Goal: Task Accomplishment & Management: Complete application form

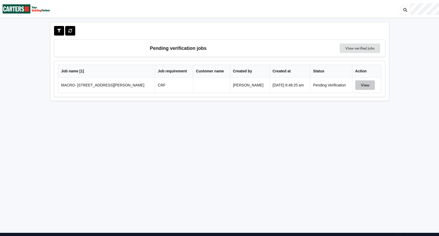
click at [362, 87] on button "View" at bounding box center [365, 85] width 20 height 10
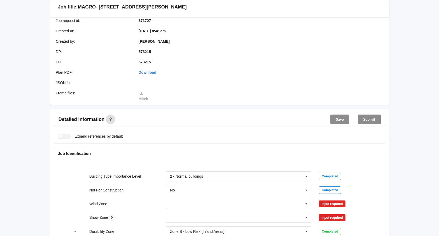
scroll to position [133, 0]
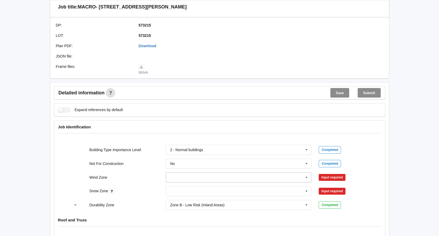
click at [307, 179] on icon at bounding box center [307, 178] width 8 height 10
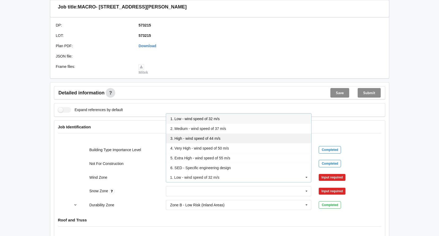
click at [187, 136] on div "3. High - wind speed of 44 m/s" at bounding box center [238, 138] width 145 height 10
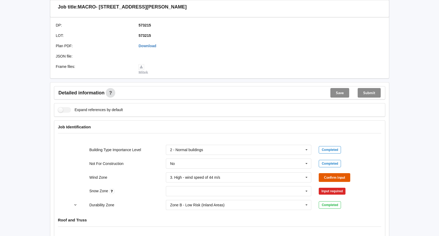
click at [327, 177] on button "Confirm input" at bounding box center [335, 177] width 32 height 9
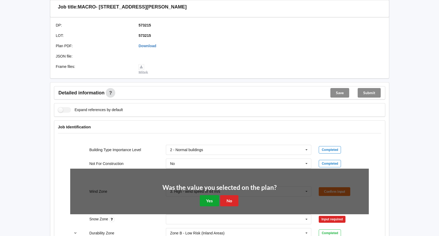
click at [210, 201] on button "Yes" at bounding box center [209, 200] width 19 height 11
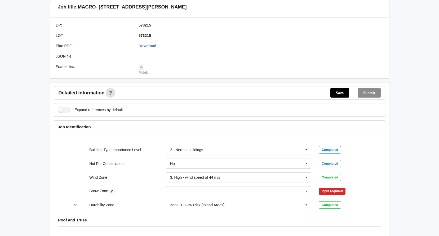
click at [308, 191] on icon at bounding box center [307, 191] width 8 height 10
click at [181, 131] on div "N0" at bounding box center [238, 132] width 145 height 10
click at [345, 192] on button "Confirm input" at bounding box center [335, 191] width 32 height 9
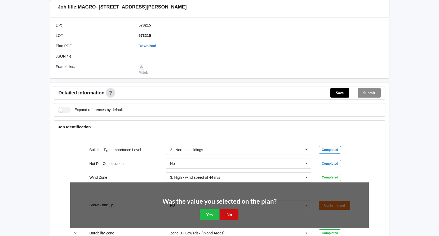
click at [233, 213] on button "No" at bounding box center [229, 214] width 18 height 11
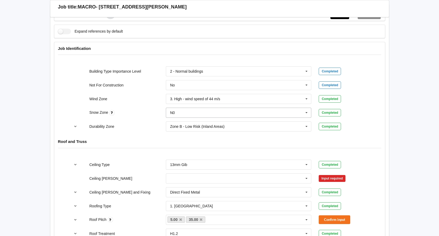
scroll to position [212, 0]
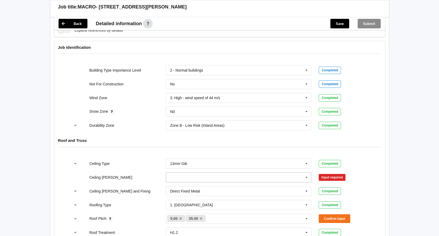
click at [307, 178] on icon at bounding box center [307, 178] width 8 height 10
click at [189, 207] on div "600mm" at bounding box center [238, 207] width 145 height 10
click at [341, 178] on button "Confirm input" at bounding box center [335, 177] width 32 height 9
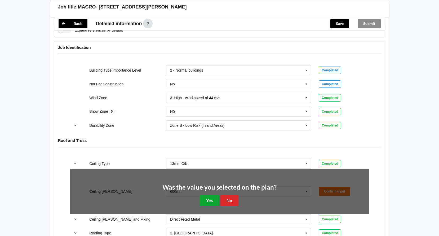
click at [207, 201] on button "Yes" at bounding box center [209, 200] width 19 height 11
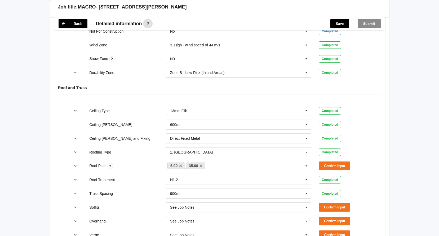
scroll to position [265, 0]
click at [324, 163] on button "Confirm input" at bounding box center [335, 165] width 32 height 9
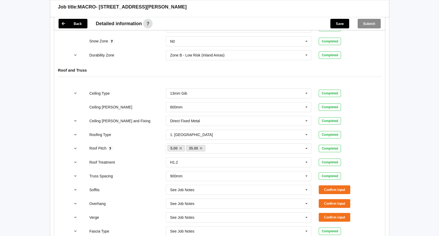
scroll to position [292, 0]
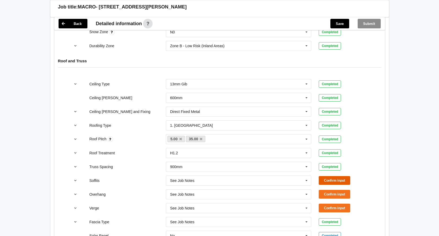
click at [339, 182] on button "Confirm input" at bounding box center [335, 180] width 32 height 9
click at [337, 193] on button "Confirm input" at bounding box center [335, 194] width 32 height 9
click at [334, 206] on button "Confirm input" at bounding box center [335, 208] width 32 height 9
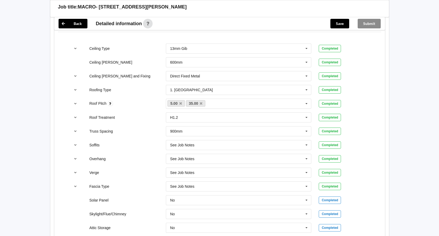
scroll to position [248, 0]
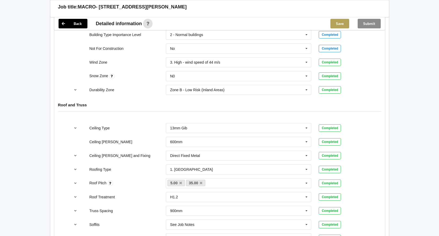
click at [343, 22] on button "Save" at bounding box center [339, 24] width 19 height 10
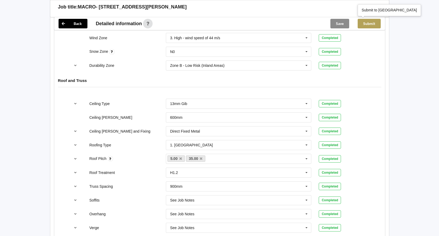
click at [376, 22] on button "Submit" at bounding box center [369, 24] width 23 height 10
